Goal: Task Accomplishment & Management: Use online tool/utility

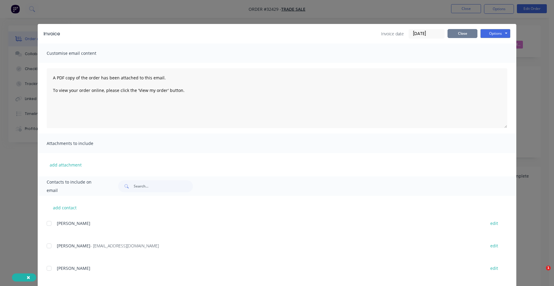
click at [463, 33] on button "Close" at bounding box center [463, 33] width 30 height 9
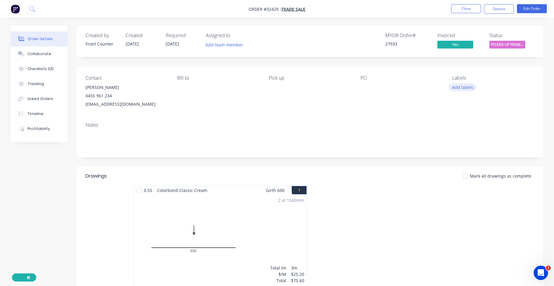
click at [470, 88] on button "Add labels" at bounding box center [463, 87] width 28 height 8
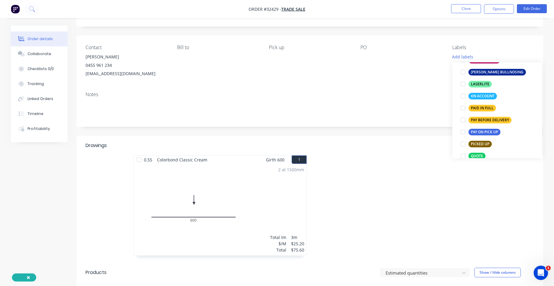
scroll to position [171, 0]
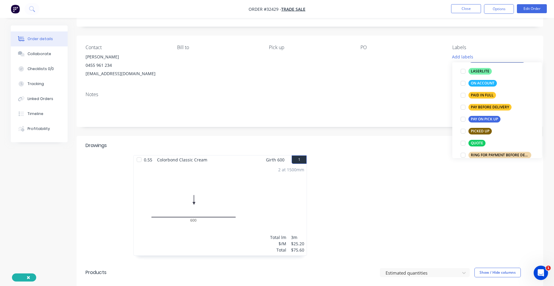
click at [484, 94] on div "PAID IN FULL" at bounding box center [483, 95] width 28 height 7
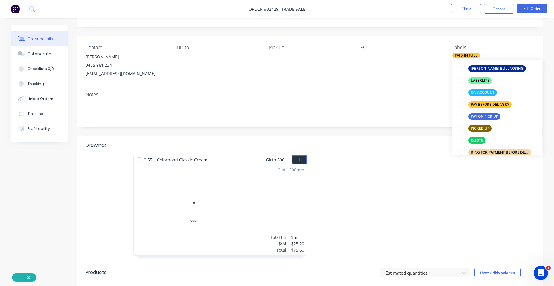
scroll to position [15, 0]
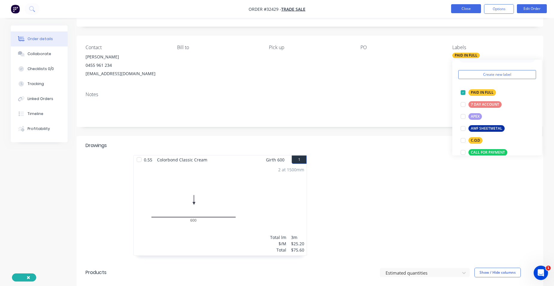
click at [461, 10] on button "Close" at bounding box center [466, 8] width 30 height 9
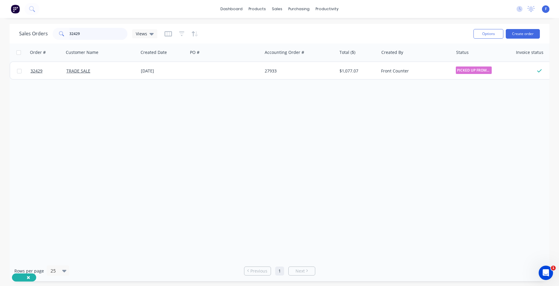
click at [86, 35] on input "32429" at bounding box center [98, 34] width 58 height 12
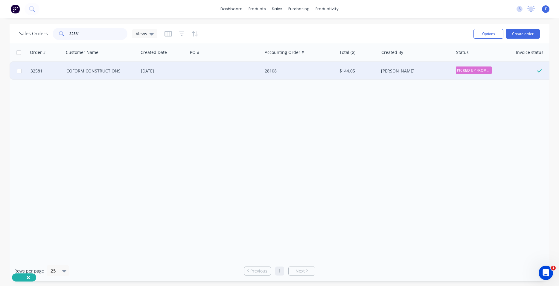
type input "32581"
click at [276, 70] on div "28108" at bounding box center [298, 71] width 66 height 6
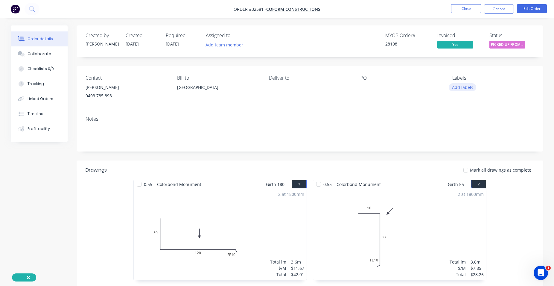
click at [472, 86] on button "Add labels" at bounding box center [463, 87] width 28 height 8
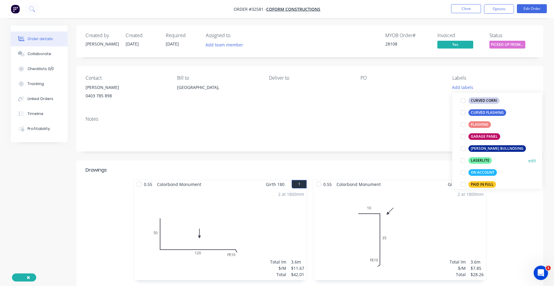
scroll to position [136, 0]
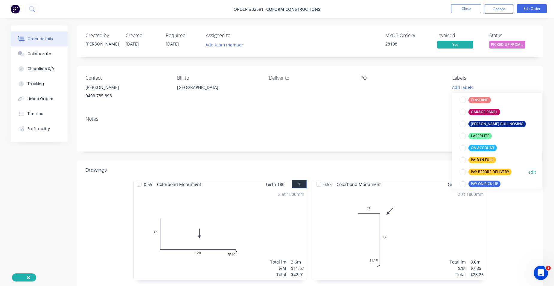
drag, startPoint x: 483, startPoint y: 166, endPoint x: 480, endPoint y: 168, distance: 3.8
click at [481, 171] on div "Create new label 7 DAY ACCOUNT edit APEX edit AWF SHEETMETAL edit C.O.D edit CA…" at bounding box center [497, 141] width 90 height 96
click at [486, 160] on div "PAID IN FULL" at bounding box center [483, 159] width 28 height 7
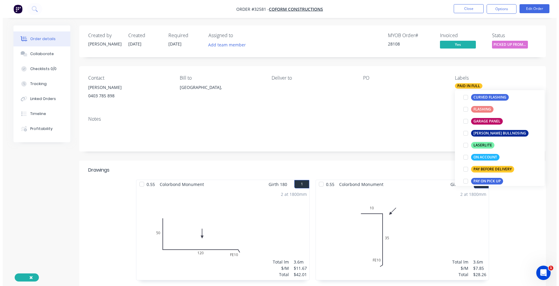
scroll to position [0, 0]
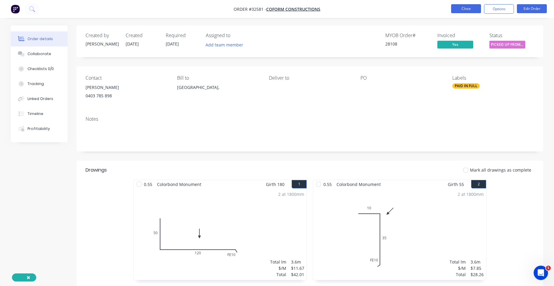
click at [466, 7] on button "Close" at bounding box center [466, 8] width 30 height 9
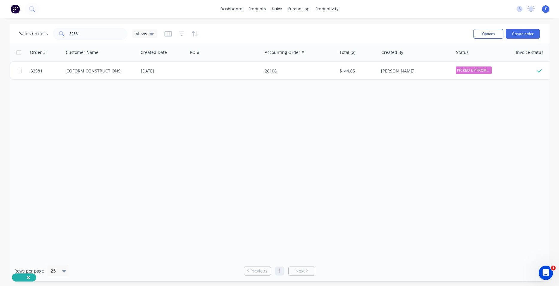
click at [15, 9] on img at bounding box center [15, 8] width 9 height 9
